Goal: Task Accomplishment & Management: Use online tool/utility

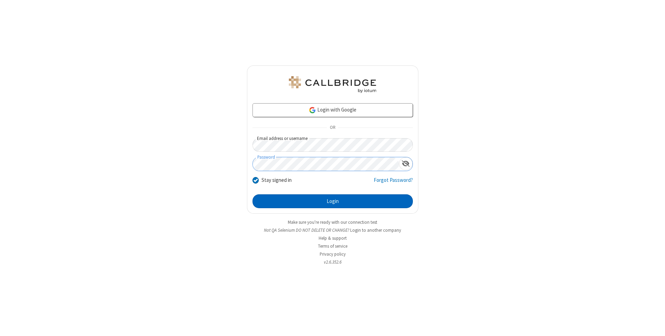
click at [332, 201] on button "Login" at bounding box center [332, 201] width 160 height 14
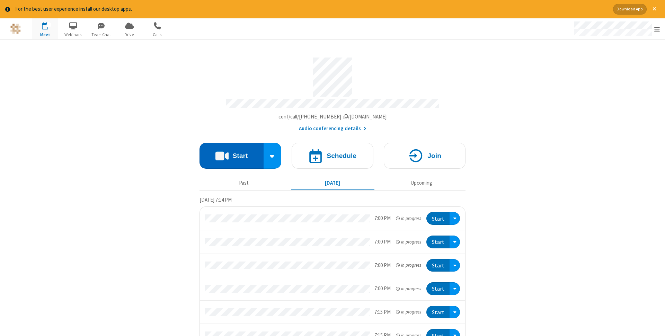
click at [231, 153] on button "Start" at bounding box center [231, 156] width 64 height 26
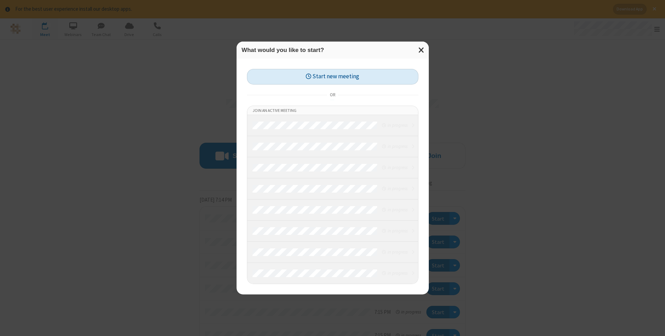
click at [332, 76] on button "Start new meeting" at bounding box center [332, 77] width 171 height 16
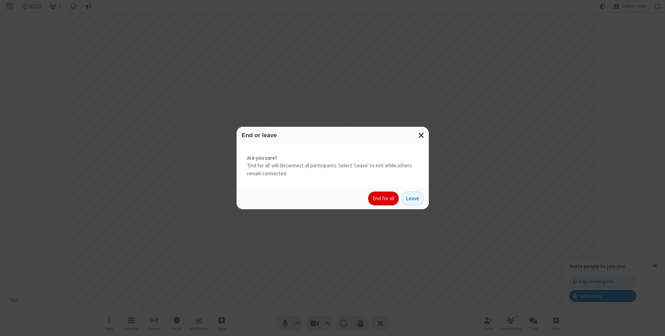
click at [383, 198] on button "End for all" at bounding box center [383, 198] width 30 height 14
